Goal: Task Accomplishment & Management: Complete application form

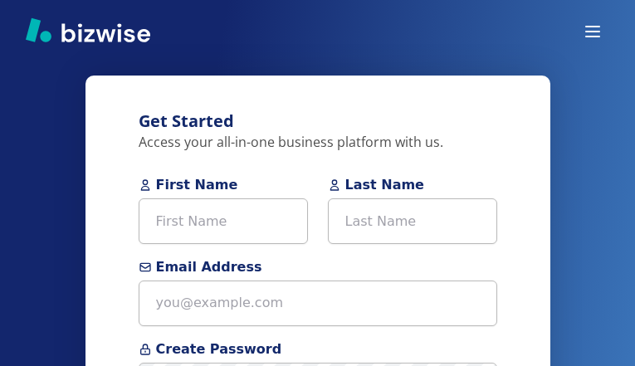
type input "JftVHoGi"
type input "zshOdHgdZu"
type input "renatoantonellicwb@gmail.com"
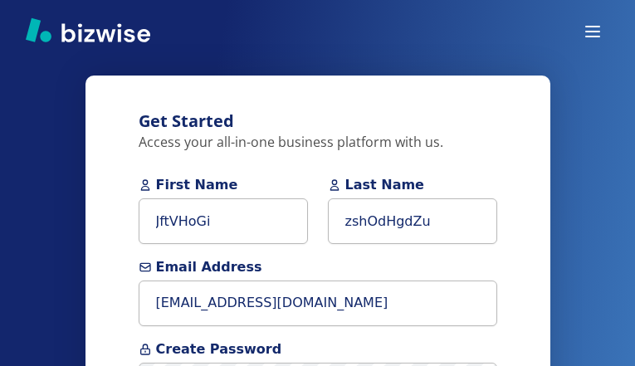
type input "(713) 036-7729"
